Goal: Information Seeking & Learning: Learn about a topic

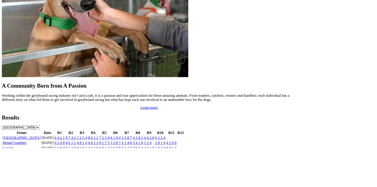
scroll to position [519, 0]
click at [32, 172] on link "[GEOGRAPHIC_DATA]" at bounding box center [27, 174] width 48 height 5
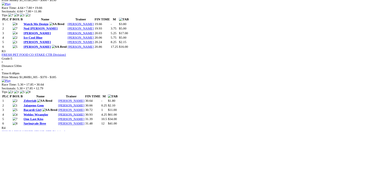
scroll to position [431, 0]
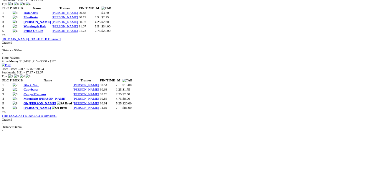
scroll to position [665, 0]
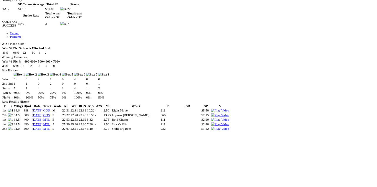
scroll to position [289, 0]
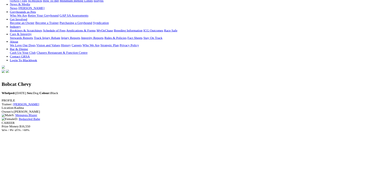
scroll to position [0, 0]
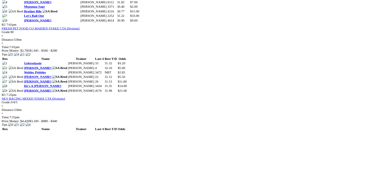
scroll to position [387, 0]
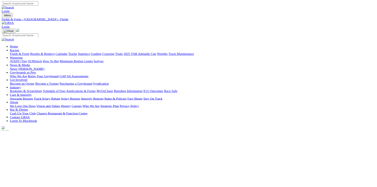
scroll to position [0, 0]
